Goal: Obtain resource: Download file/media

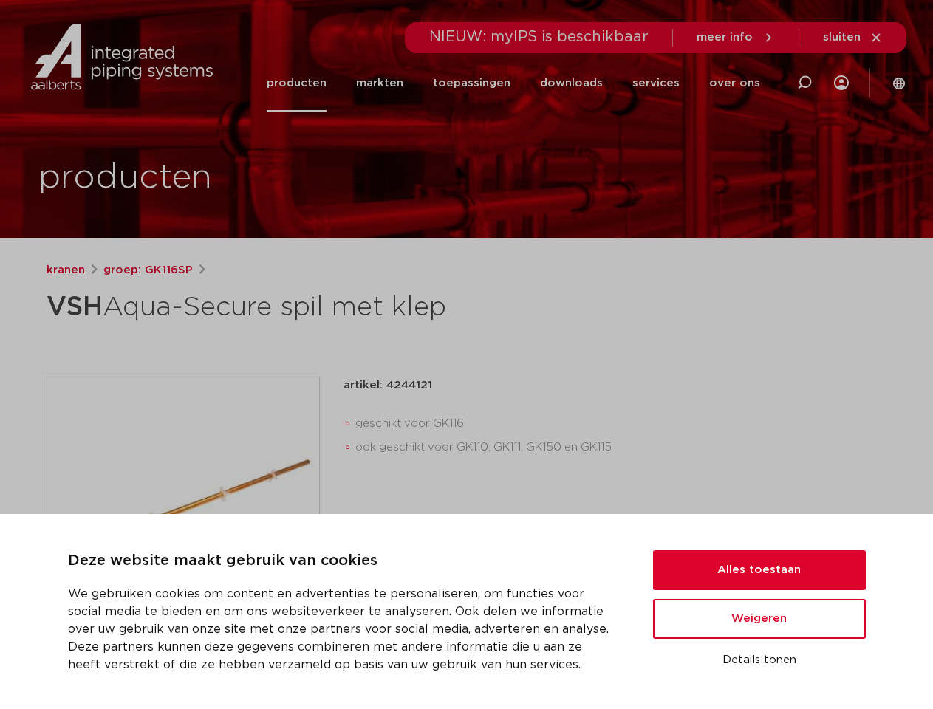
click at [466, 355] on div "kranen groep: GK116SP VSH Aqua-Secure spil met klep" at bounding box center [467, 548] width 864 height 572
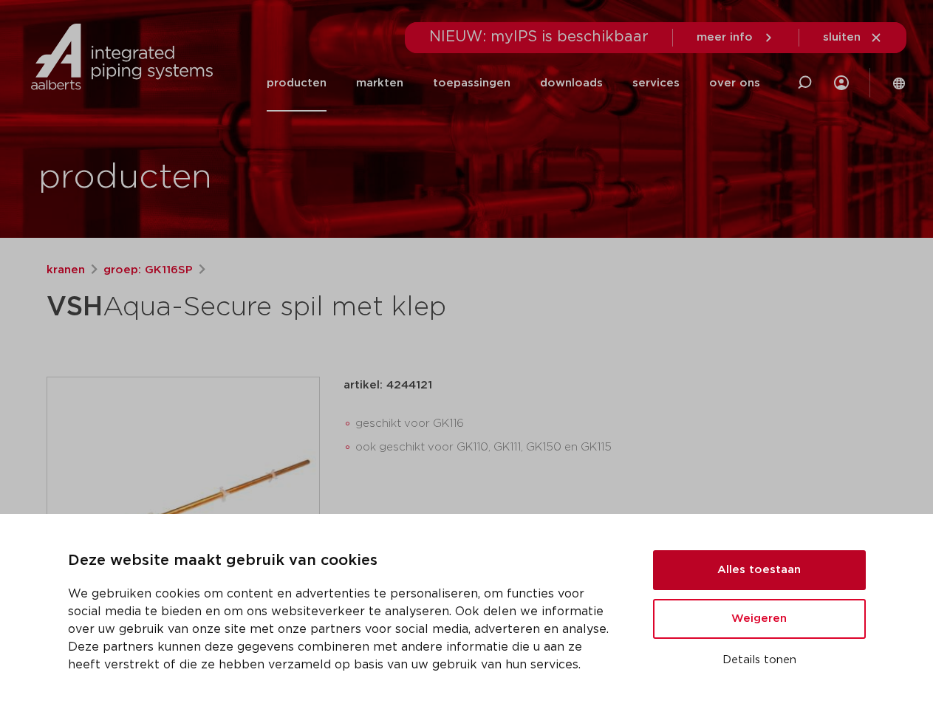
click at [760, 570] on button "Alles toestaan" at bounding box center [759, 570] width 213 height 40
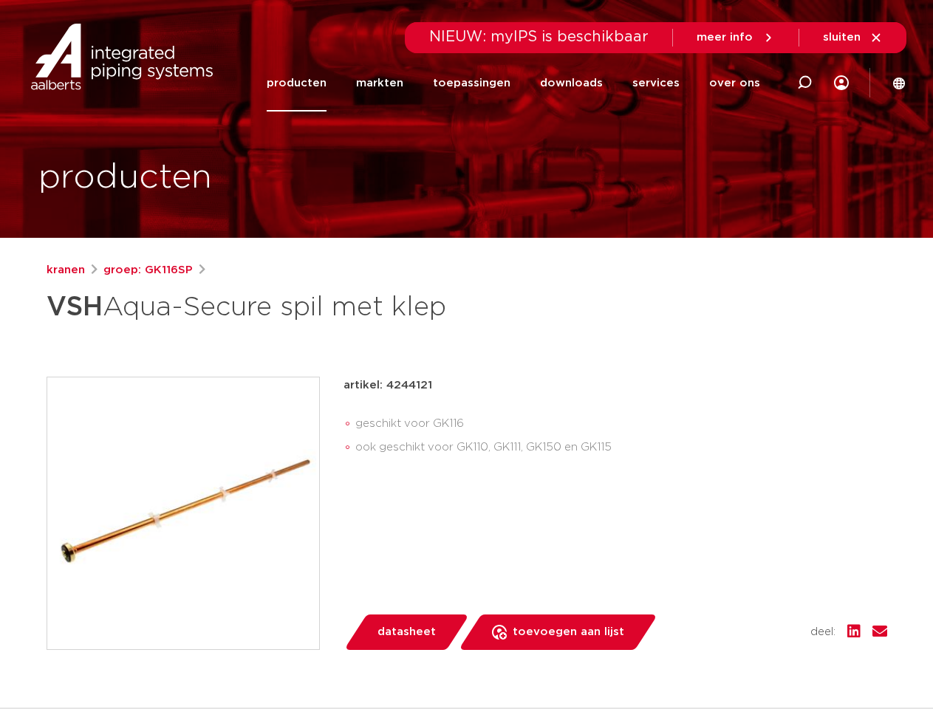
click at [760, 619] on div "datasheet toevoegen aan lijst opslaan in my IPS verwijder uit lijst deel:" at bounding box center [621, 632] width 532 height 35
click at [760, 661] on div "kranen groep: GK116SP VSH Aqua-Secure spil met klep" at bounding box center [467, 548] width 864 height 572
click at [805, 83] on icon at bounding box center [805, 83] width 18 height 18
click at [853, 38] on span "sluiten" at bounding box center [842, 37] width 38 height 11
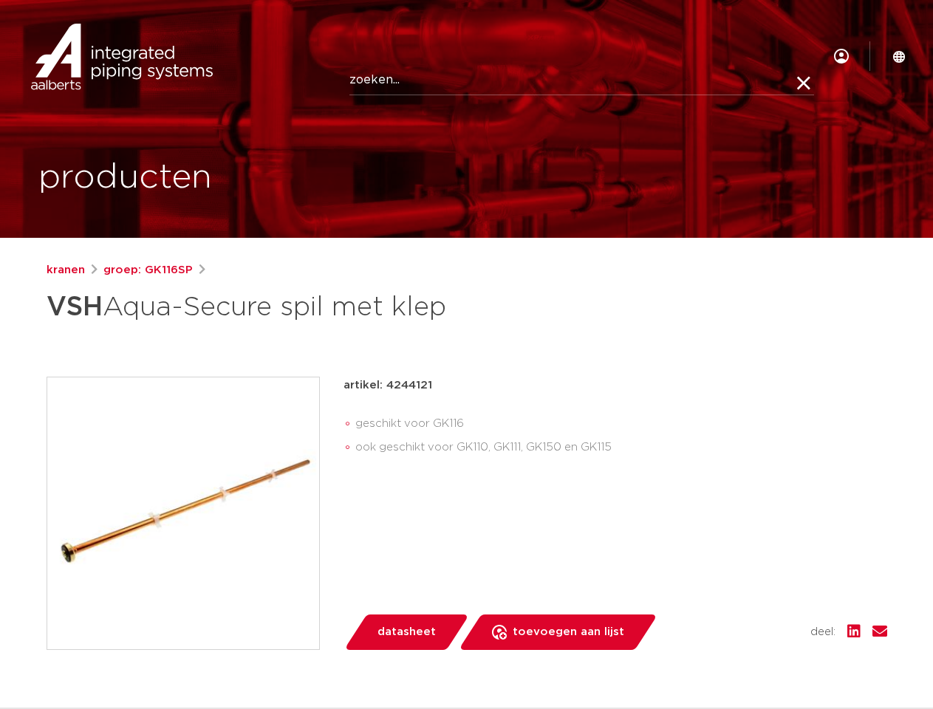
click at [183, 513] on img at bounding box center [183, 514] width 272 height 272
